Goal: Task Accomplishment & Management: Manage account settings

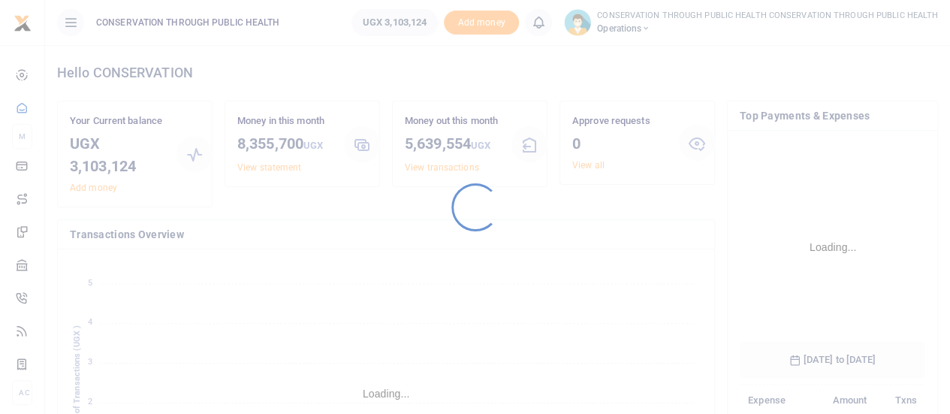
scroll to position [235, 174]
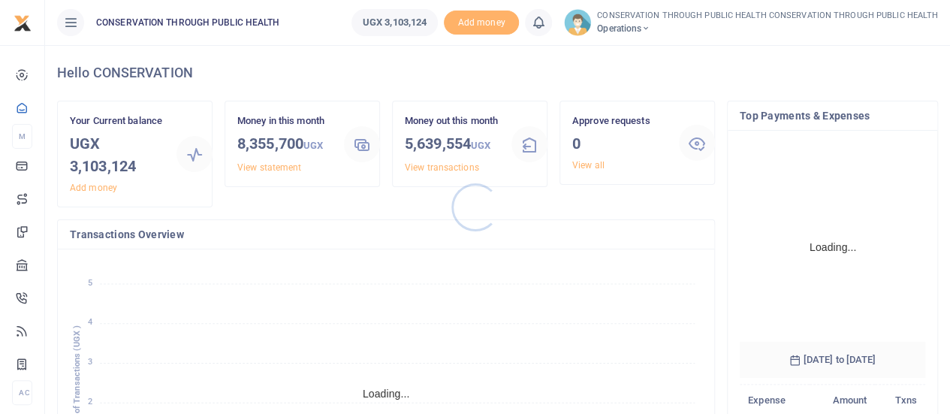
click at [642, 26] on div at bounding box center [475, 207] width 950 height 414
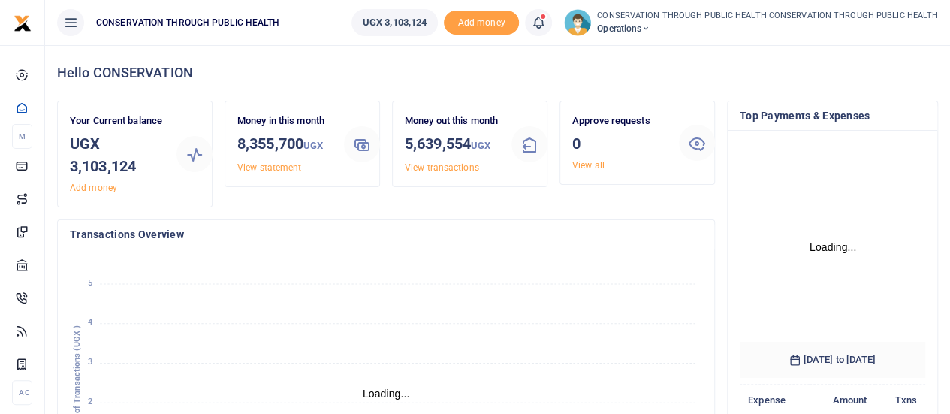
click at [642, 26] on span "Operations" at bounding box center [767, 29] width 341 height 14
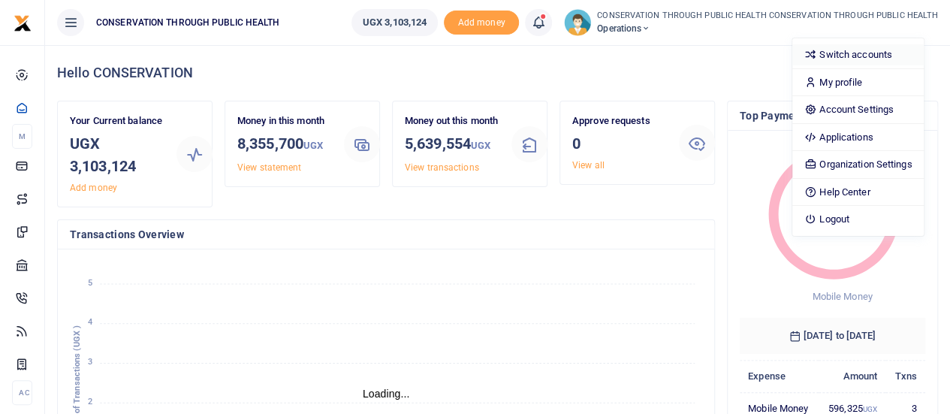
scroll to position [12, 12]
click at [855, 55] on link "Switch accounts" at bounding box center [858, 54] width 131 height 21
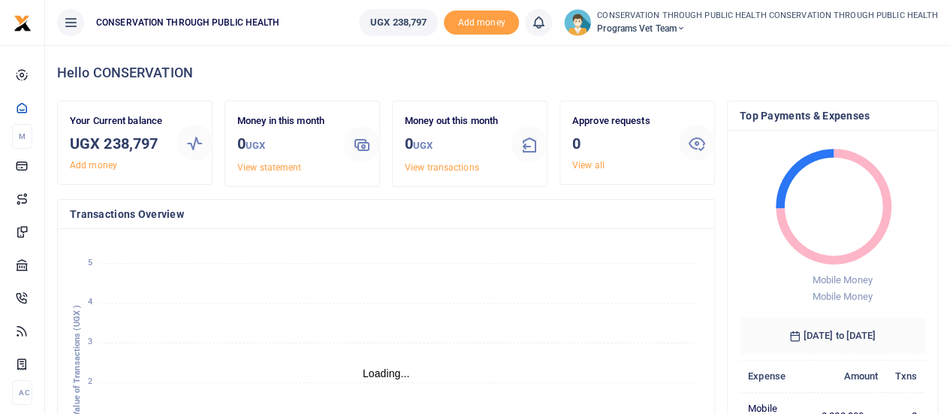
click at [684, 26] on span "Programs Vet Team" at bounding box center [767, 29] width 341 height 14
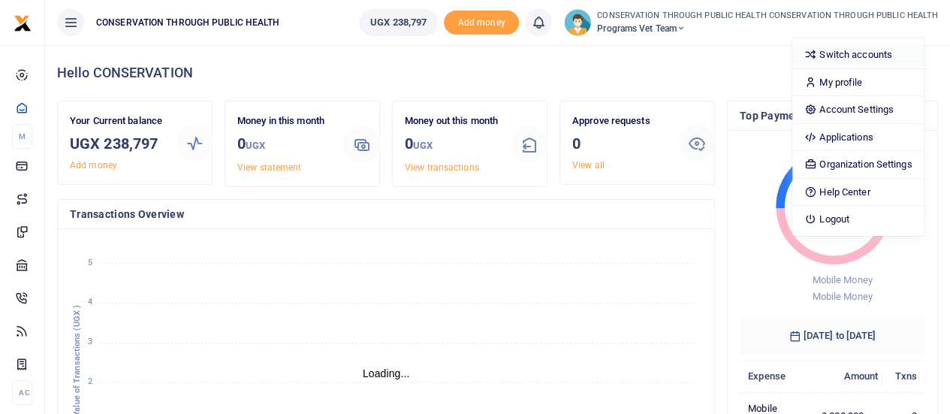
click at [832, 56] on link "Switch accounts" at bounding box center [858, 54] width 131 height 21
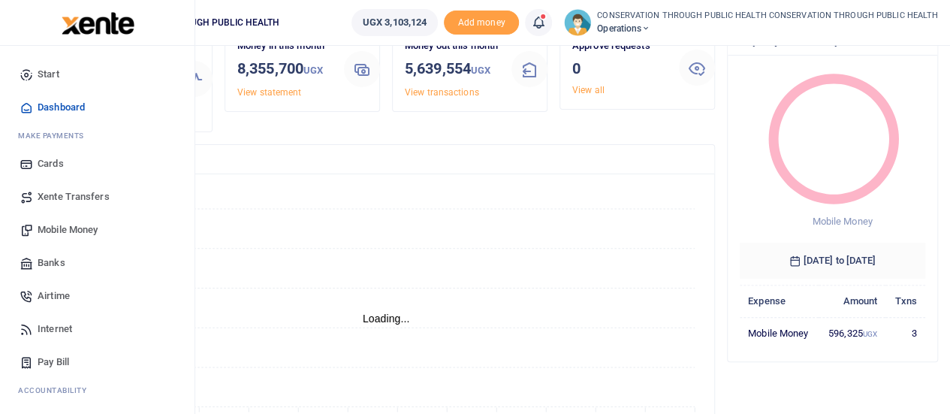
scroll to position [12, 12]
click at [75, 226] on span "Mobile Money" at bounding box center [68, 229] width 60 height 15
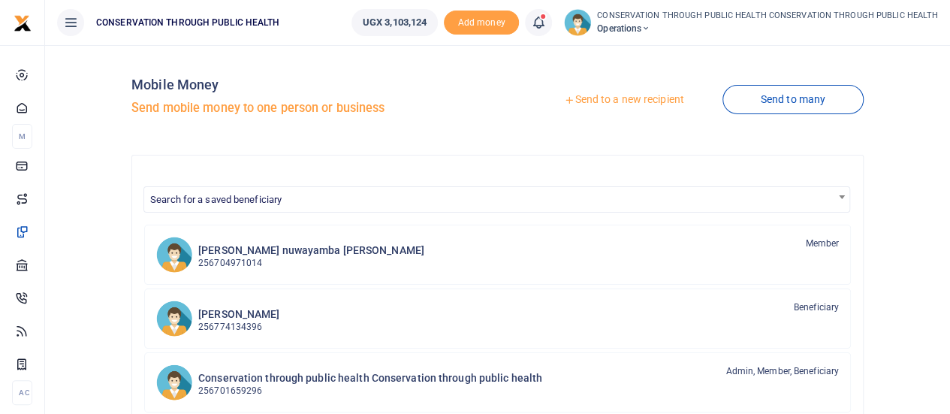
click at [619, 95] on link "Send to a new recipient" at bounding box center [624, 99] width 196 height 27
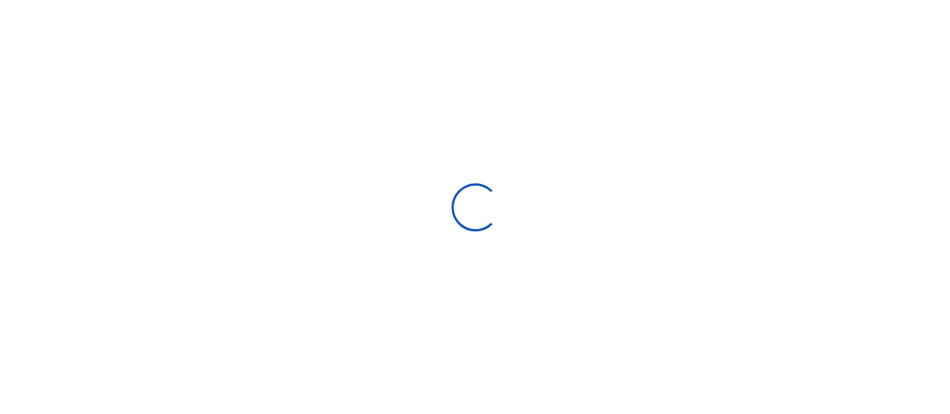
select select "Loading bundles"
select select
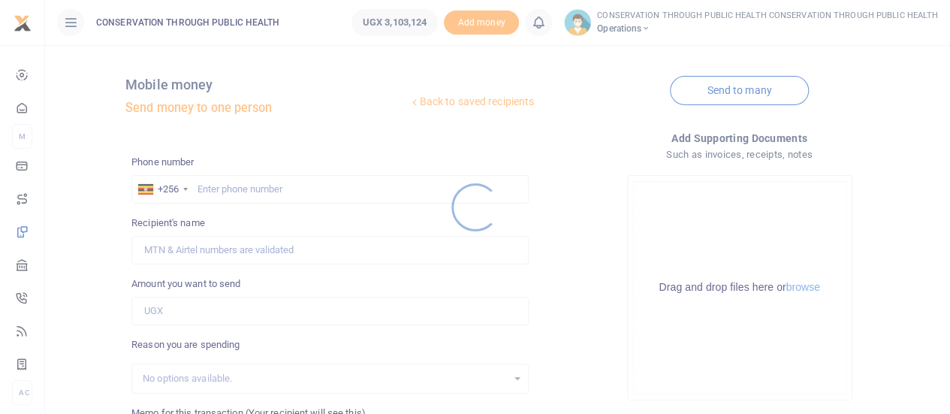
click at [237, 188] on div at bounding box center [475, 207] width 950 height 414
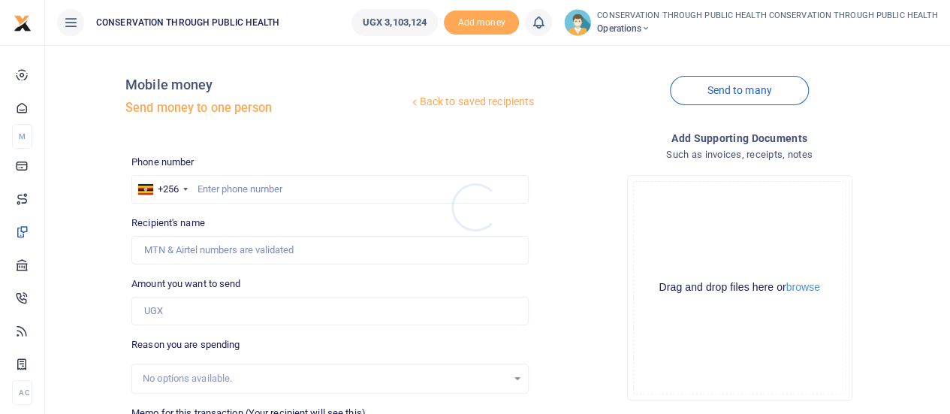
click at [237, 188] on div at bounding box center [475, 207] width 950 height 414
click at [237, 188] on input "text" at bounding box center [329, 189] width 397 height 29
paste input "+256 757 008286"
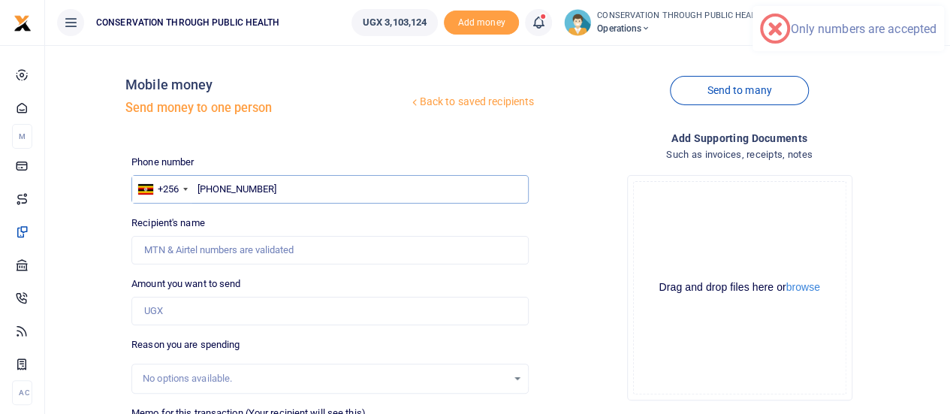
click at [242, 189] on input "+256 757 008286" at bounding box center [329, 189] width 397 height 29
click at [222, 192] on input "+256 757008286" at bounding box center [329, 189] width 397 height 29
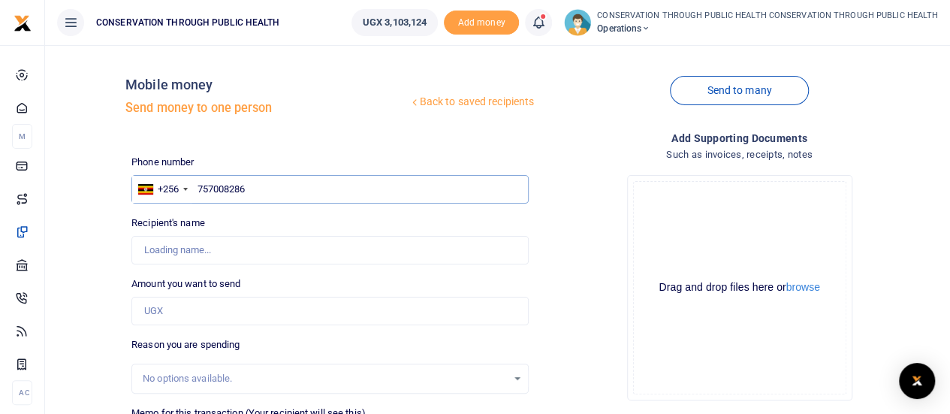
type input "757008286"
click at [186, 312] on input "Amount you want to send" at bounding box center [329, 311] width 397 height 29
type input "Paul Ebenezer"
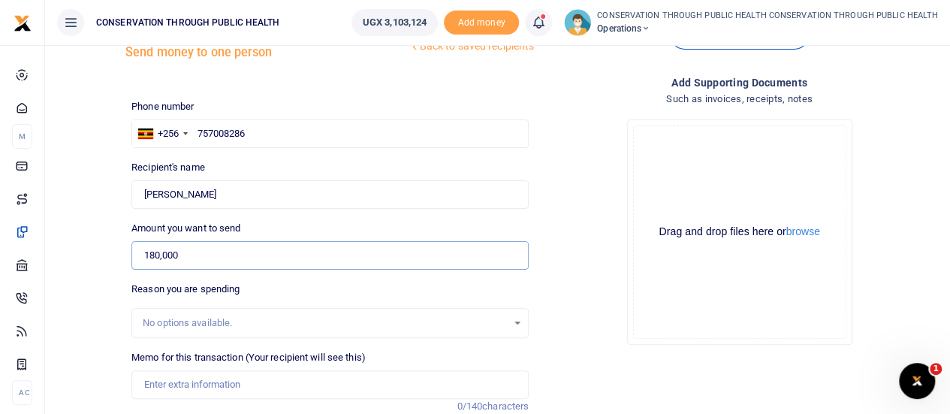
scroll to position [150, 0]
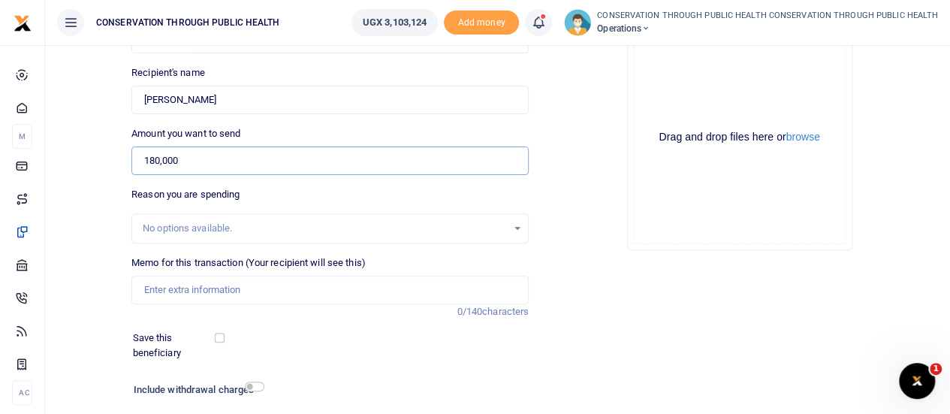
type input "180,000"
click at [194, 232] on div "No options available." at bounding box center [325, 228] width 364 height 15
click at [171, 285] on input "Memo for this transaction (Your recipient will see this)" at bounding box center [329, 290] width 397 height 29
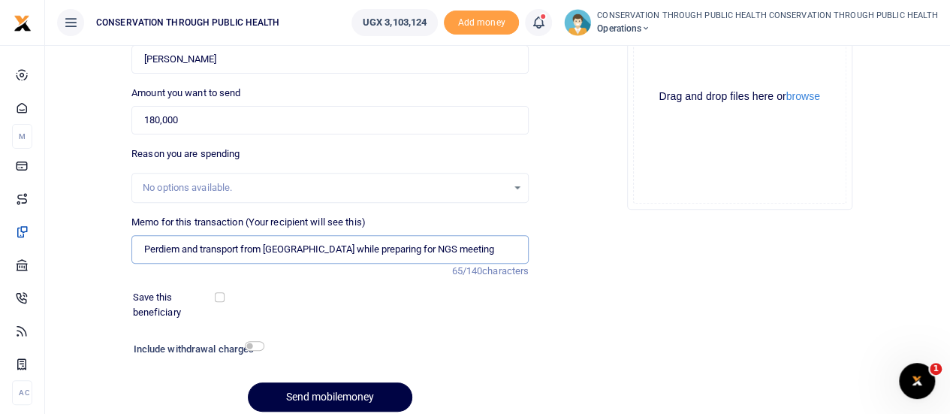
scroll to position [249, 0]
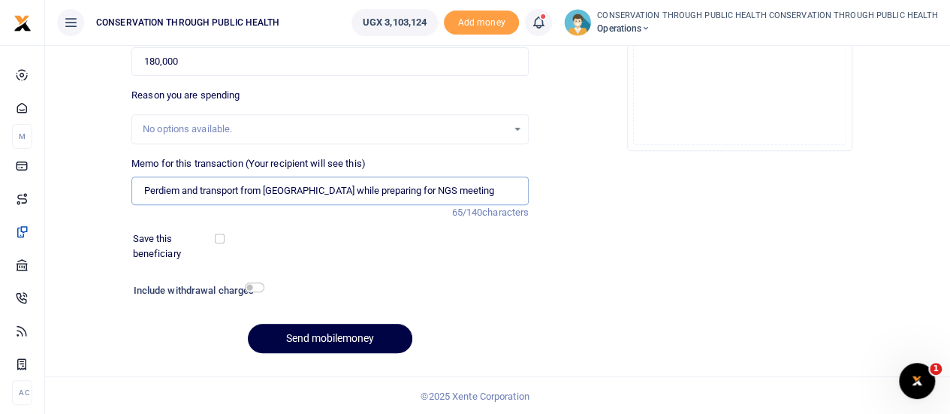
type input "Perdiem and transport from Kabale while preparing for NGS meeting"
click at [255, 284] on input "checkbox" at bounding box center [255, 287] width 20 height 10
checkbox input "true"
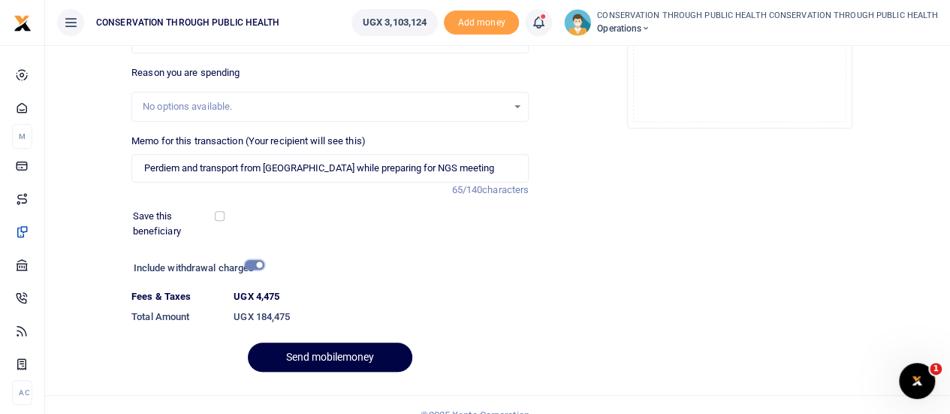
scroll to position [291, 0]
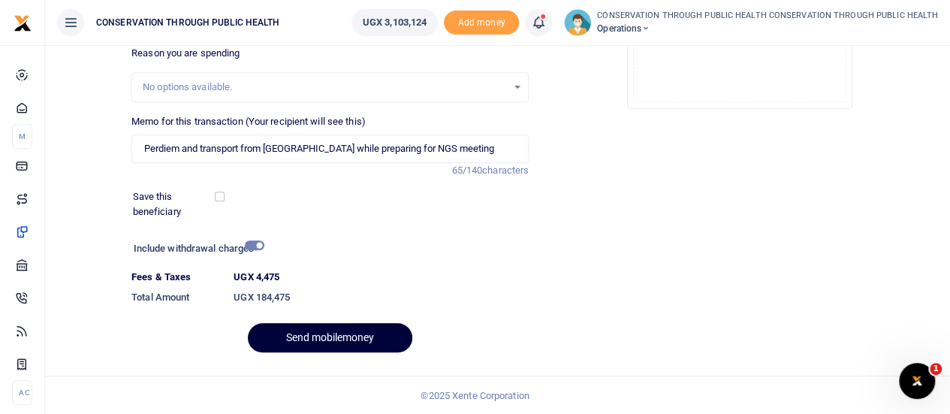
click at [334, 330] on button "Send mobilemoney" at bounding box center [330, 337] width 165 height 29
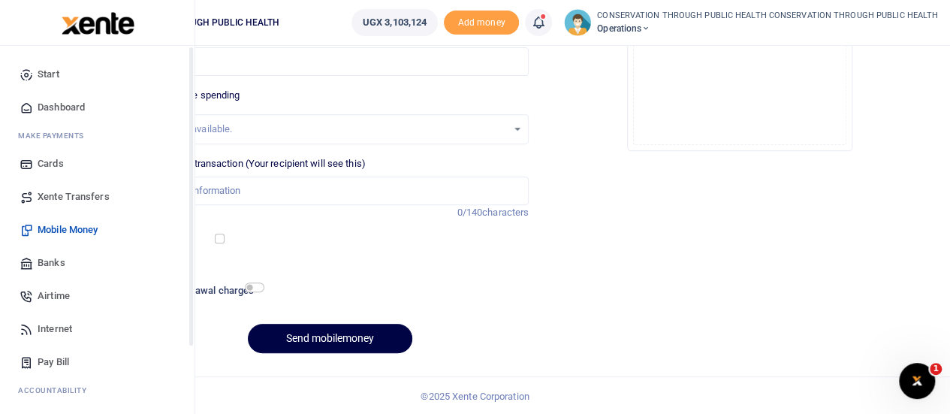
click at [62, 104] on span "Dashboard" at bounding box center [61, 107] width 47 height 15
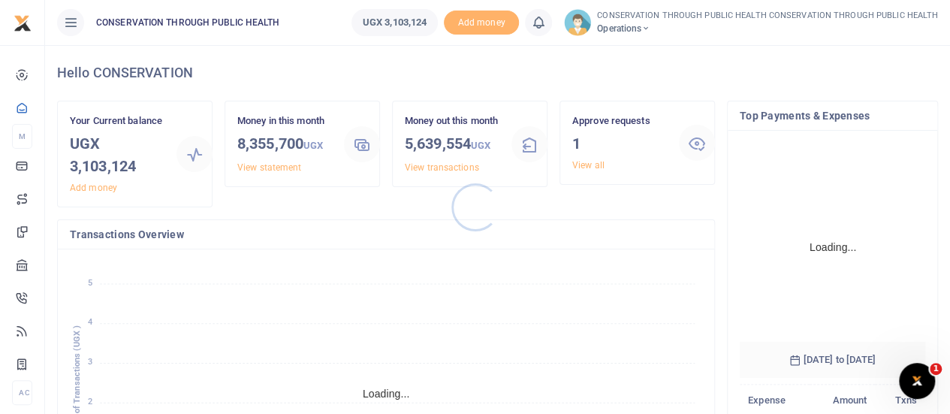
click at [589, 162] on div at bounding box center [475, 207] width 950 height 414
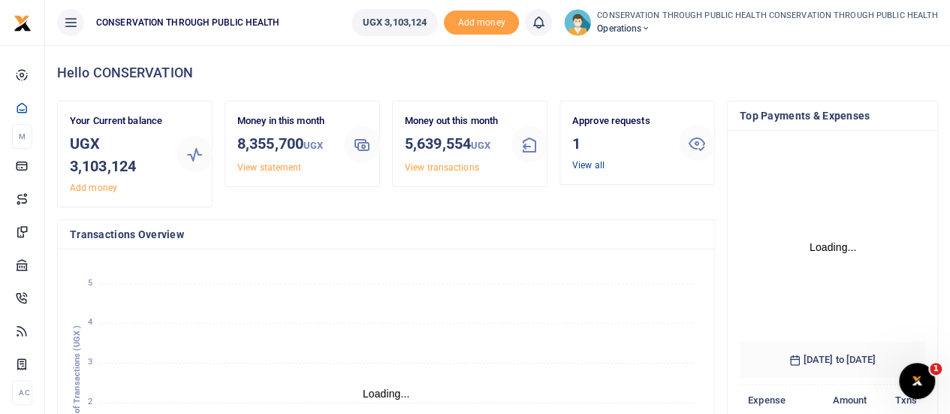
click at [589, 165] on link "View all" at bounding box center [588, 165] width 32 height 11
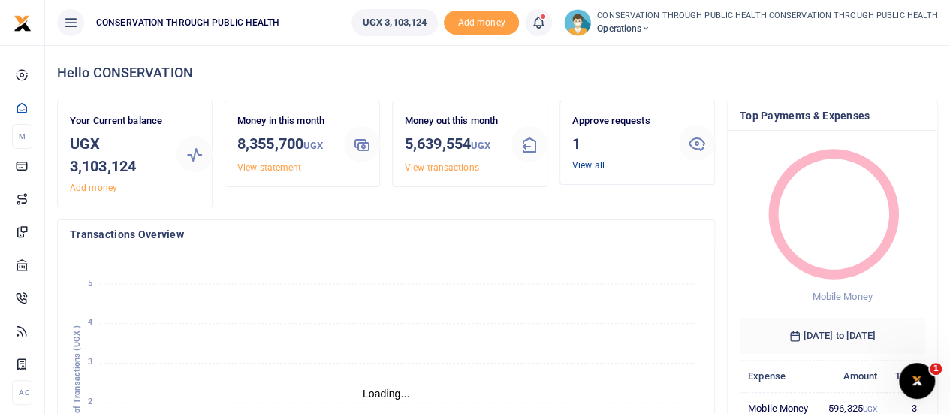
scroll to position [12, 12]
click at [578, 168] on link "View all" at bounding box center [588, 165] width 32 height 11
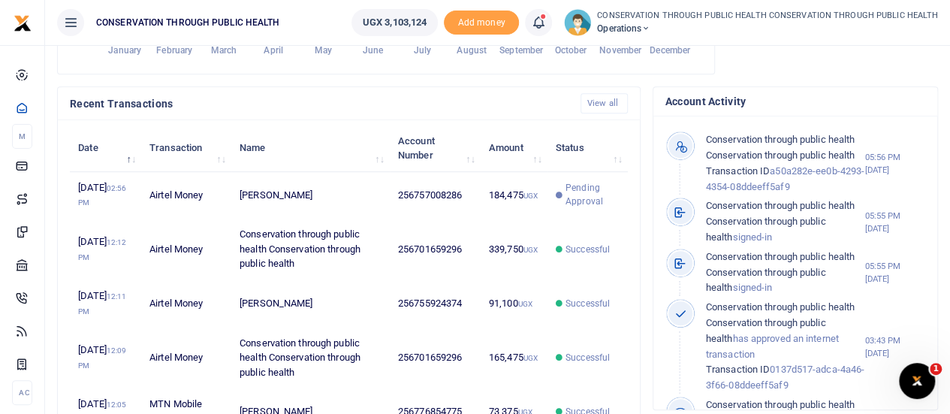
scroll to position [0, 0]
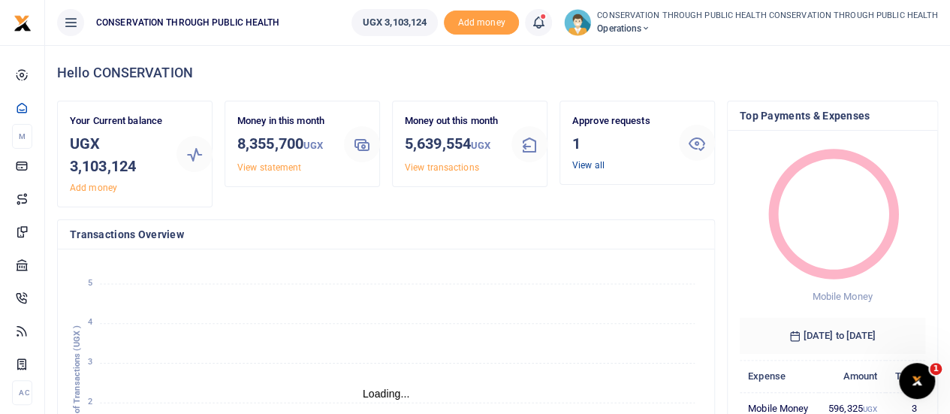
click at [589, 163] on link "View all" at bounding box center [588, 165] width 32 height 11
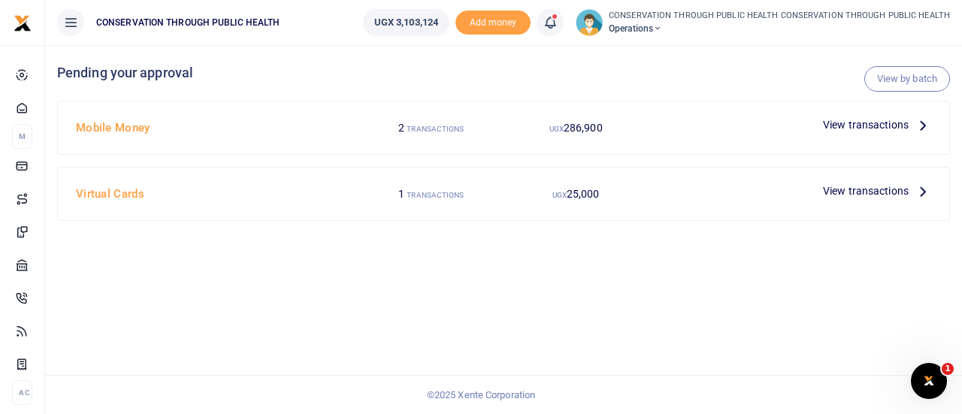
click at [920, 127] on icon at bounding box center [922, 124] width 17 height 17
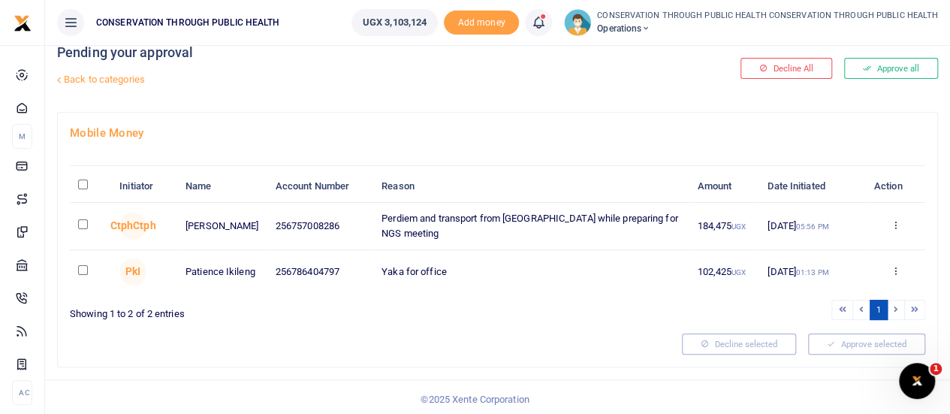
scroll to position [21, 0]
click at [80, 270] on input "checkbox" at bounding box center [83, 269] width 10 height 10
checkbox input "true"
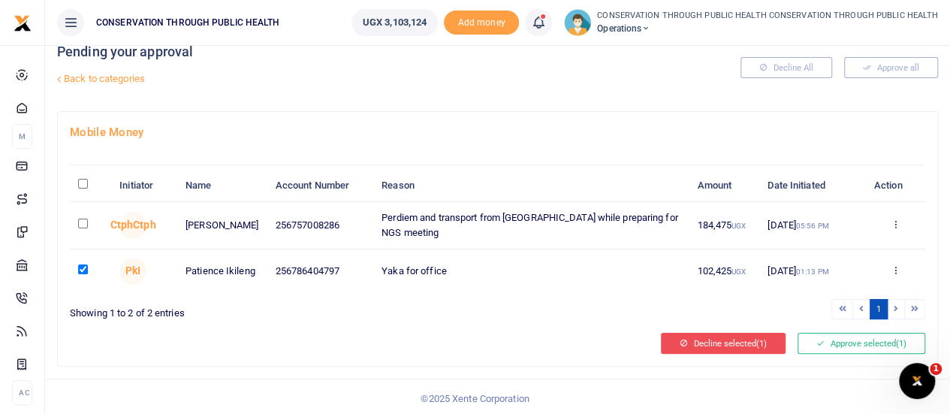
click at [732, 347] on button "Decline selected (1)" at bounding box center [723, 343] width 125 height 21
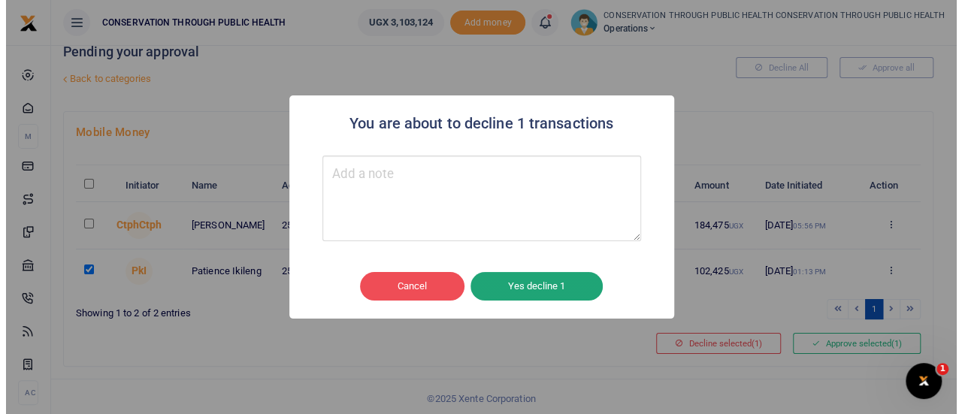
scroll to position [20, 0]
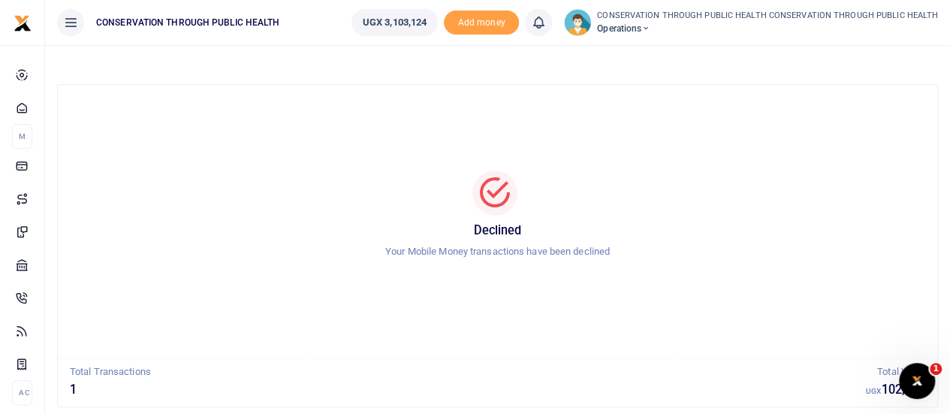
scroll to position [86, 0]
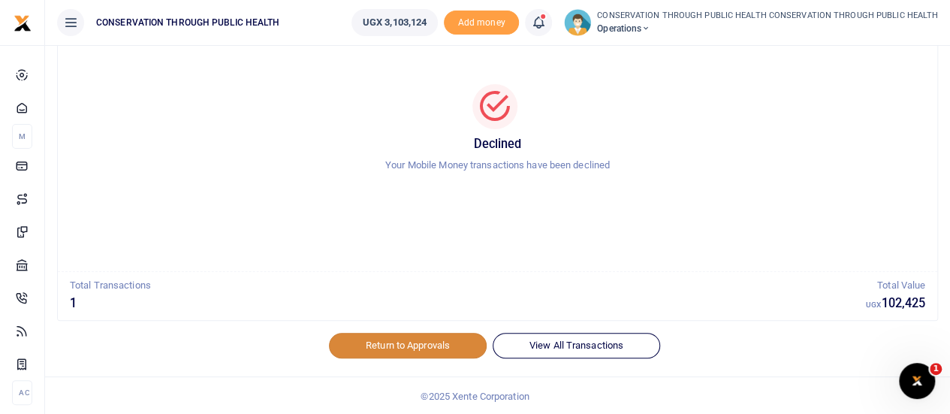
click at [402, 343] on link "Return to Approvals" at bounding box center [408, 346] width 158 height 26
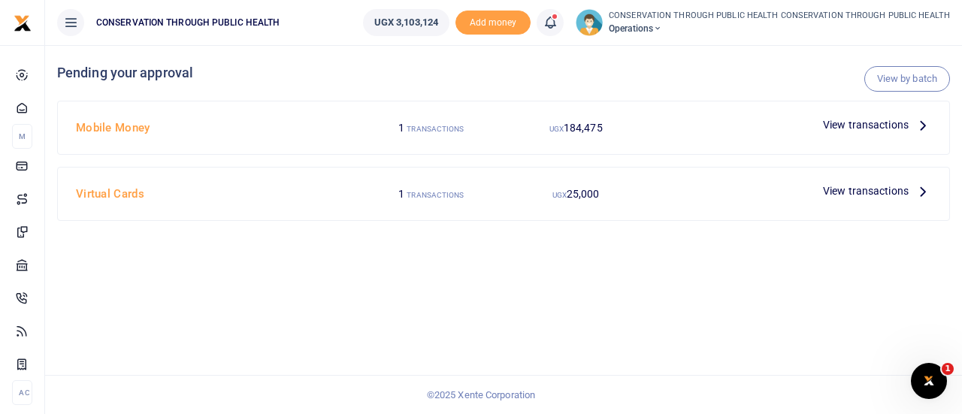
click at [921, 126] on icon at bounding box center [922, 124] width 17 height 17
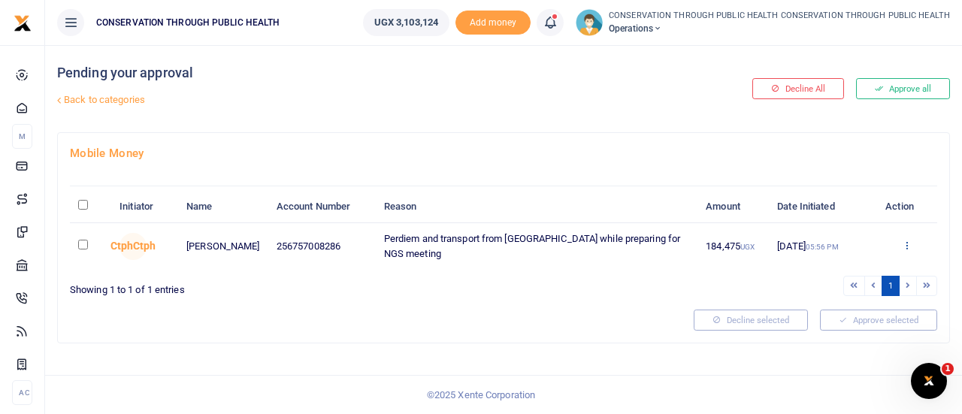
click at [907, 243] on icon at bounding box center [906, 245] width 10 height 11
click at [853, 272] on link "Approve" at bounding box center [851, 268] width 119 height 21
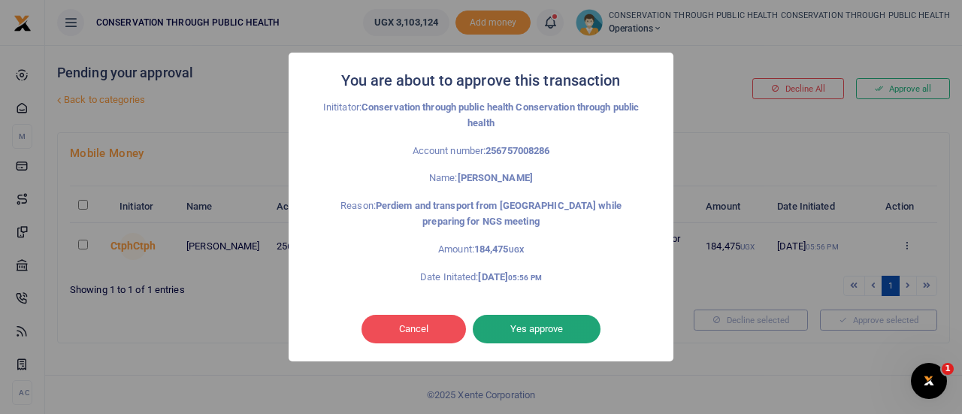
click at [549, 331] on button "Yes approve" at bounding box center [537, 329] width 128 height 29
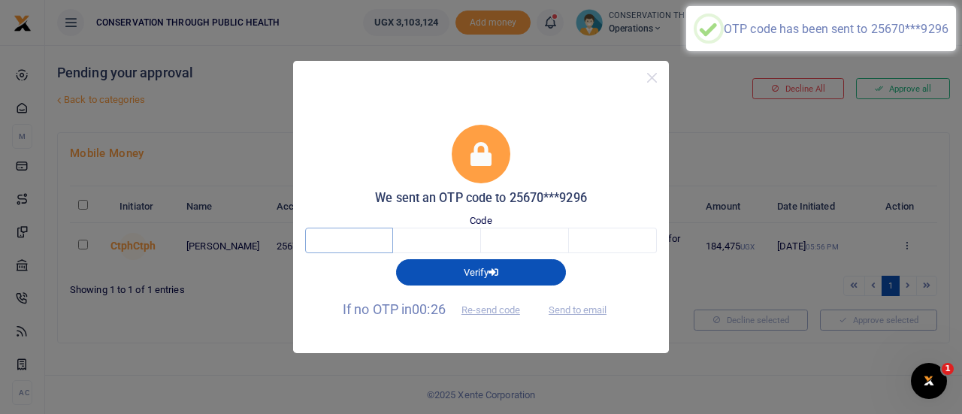
click at [346, 247] on input "text" at bounding box center [349, 241] width 88 height 26
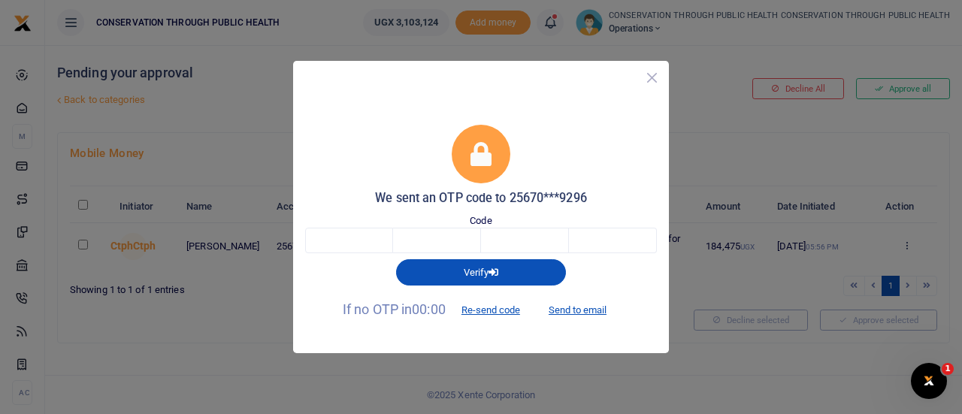
click at [650, 78] on button "Close" at bounding box center [652, 78] width 22 height 22
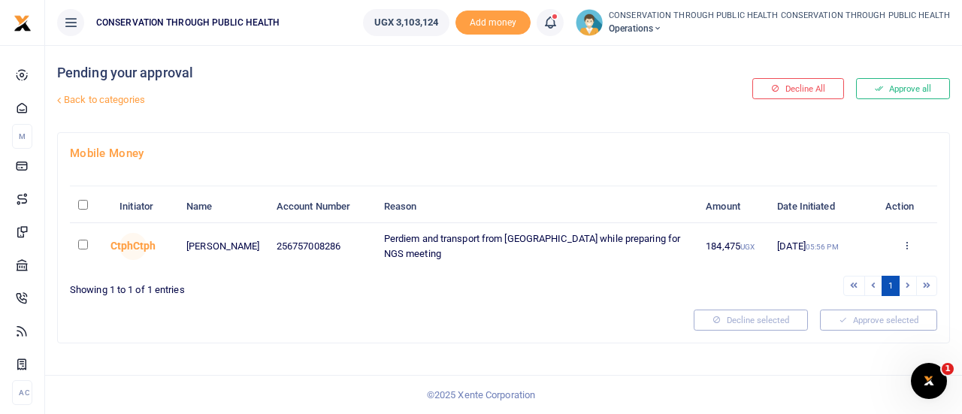
click at [83, 241] on input "checkbox" at bounding box center [83, 245] width 10 height 10
checkbox input "true"
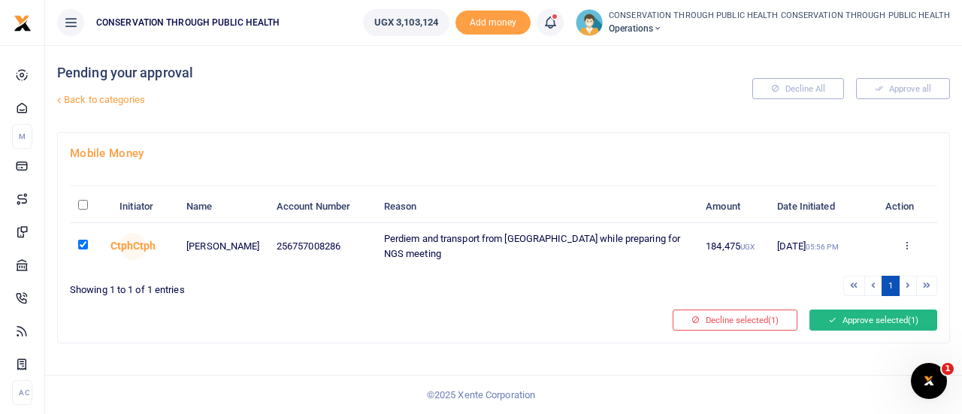
click at [868, 310] on button "Approve selected (1)" at bounding box center [873, 319] width 128 height 21
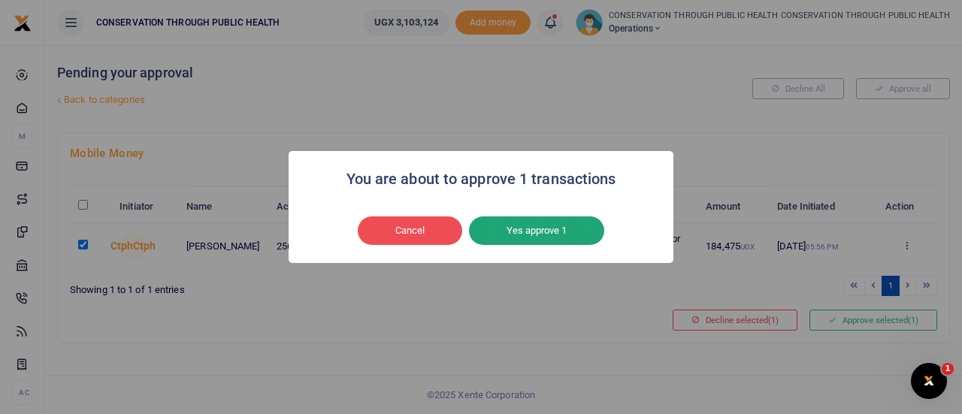
click at [534, 231] on button "Yes approve 1" at bounding box center [536, 230] width 135 height 29
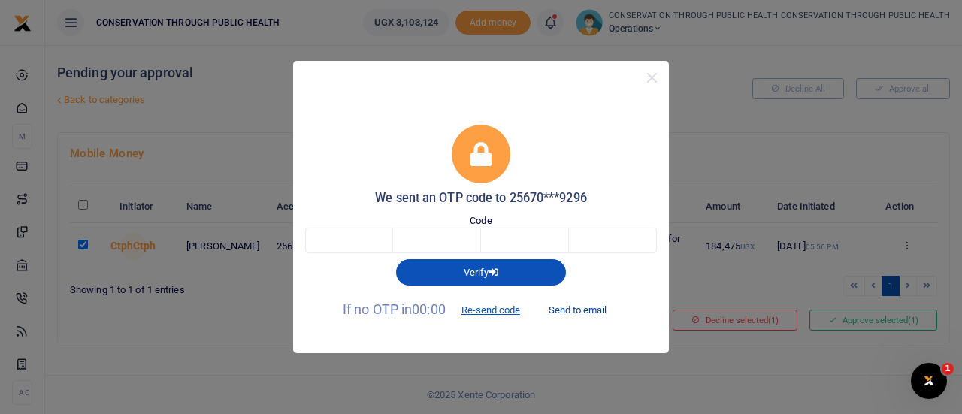
click at [590, 312] on button "Send to email" at bounding box center [577, 310] width 83 height 26
click at [352, 237] on input "text" at bounding box center [349, 241] width 88 height 26
type input "3"
type input "4"
type input "3"
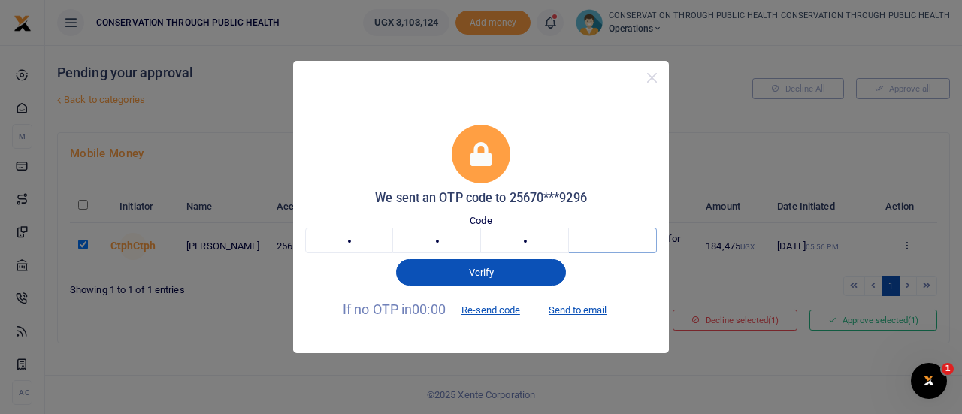
type input "2"
